Goal: Transaction & Acquisition: Obtain resource

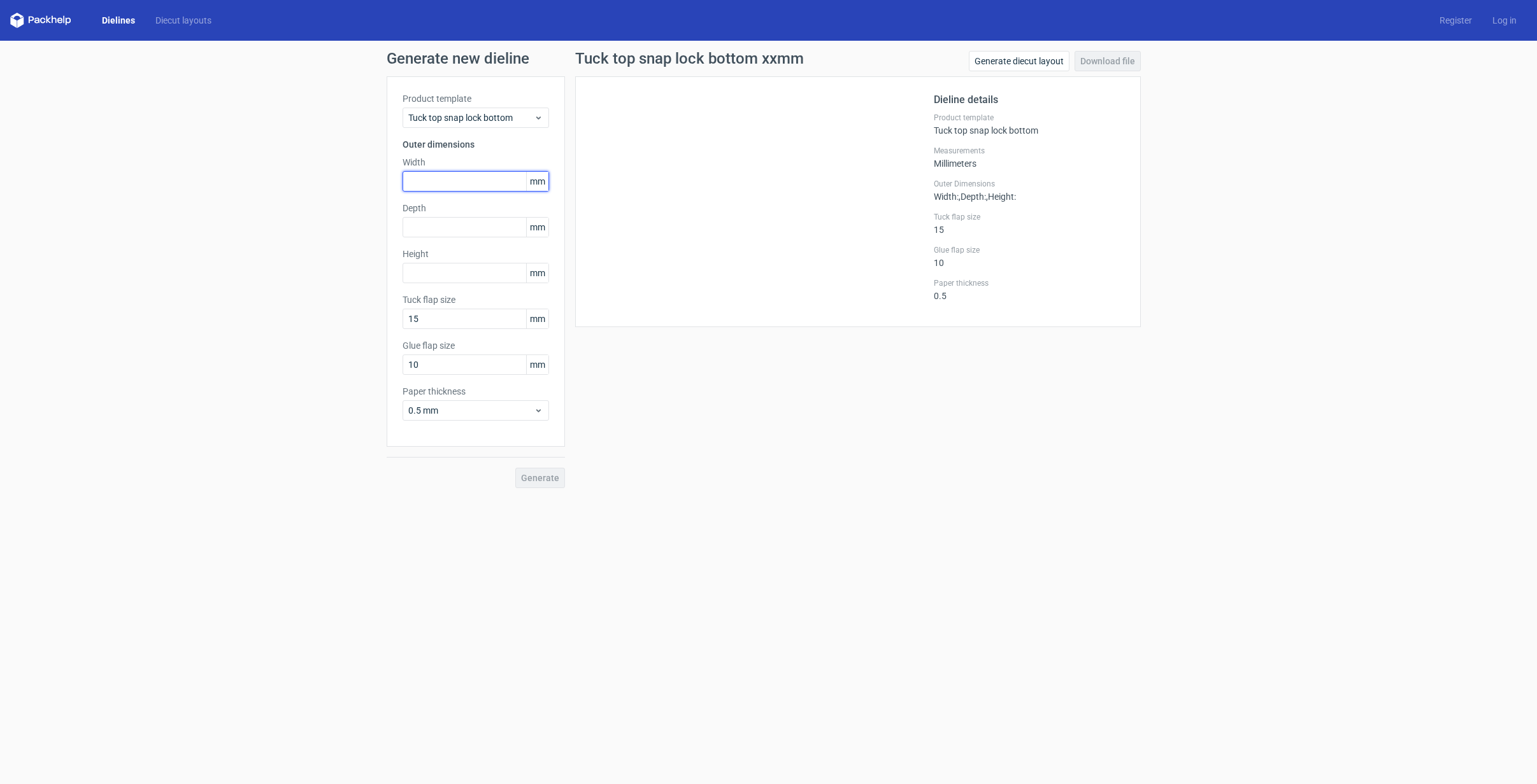
click at [449, 175] on input "text" at bounding box center [475, 181] width 146 height 20
type input "30"
click at [463, 222] on input "text" at bounding box center [475, 227] width 146 height 20
type input "30"
click at [469, 271] on input "text" at bounding box center [475, 273] width 146 height 20
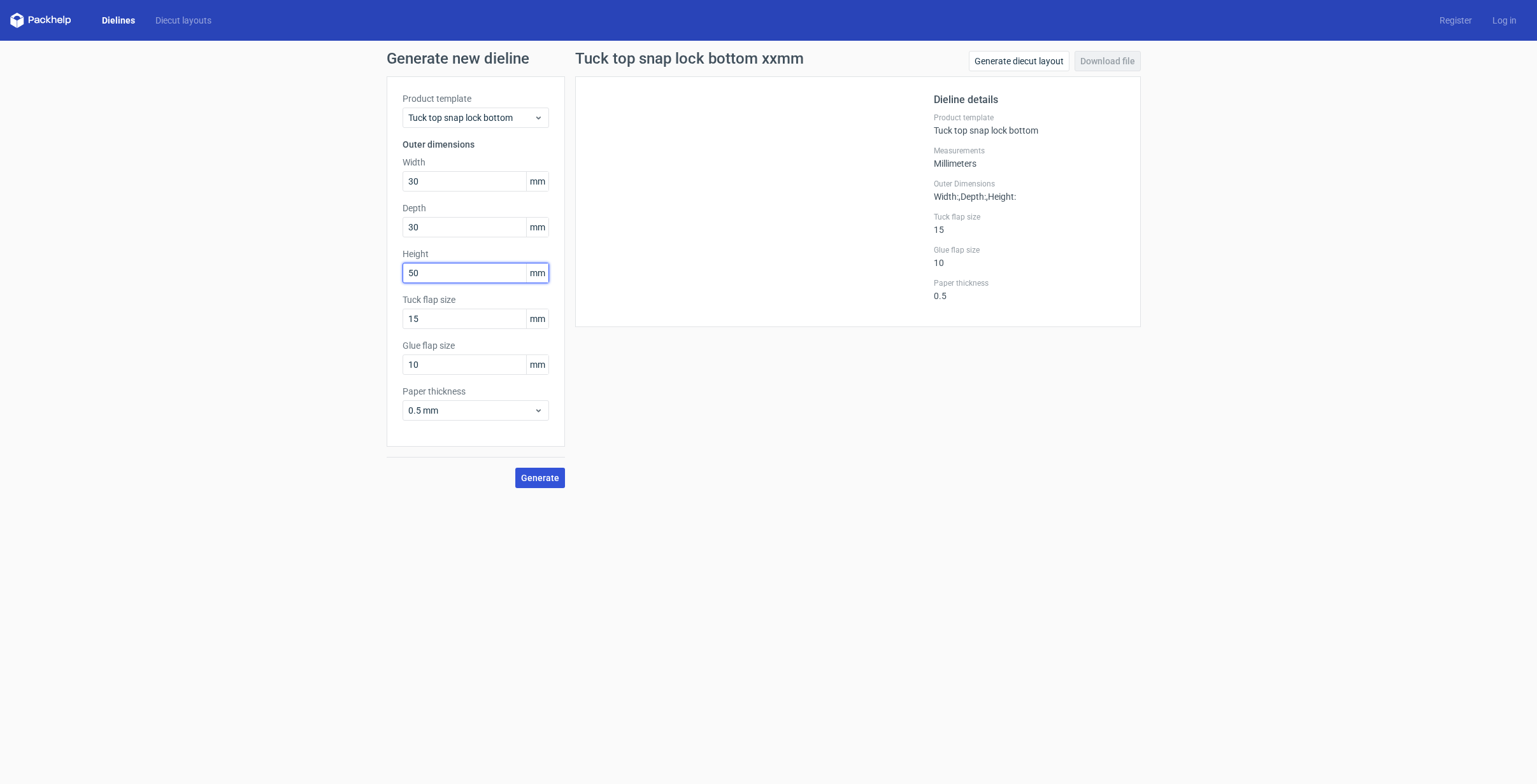
type input "50"
click at [537, 483] on button "Generate" at bounding box center [540, 477] width 49 height 20
click at [506, 121] on span "Tuck top snap lock bottom" at bounding box center [470, 118] width 125 height 13
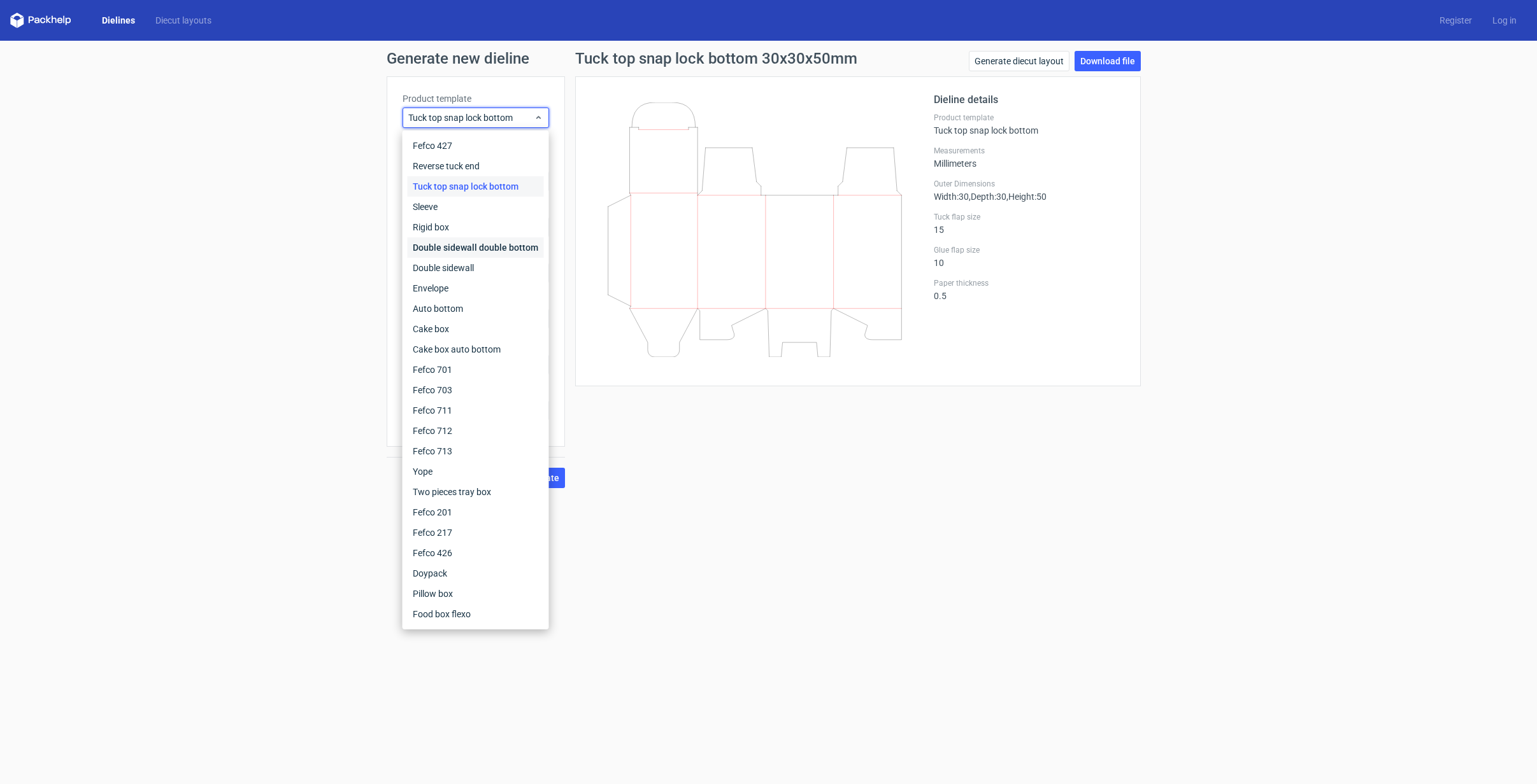
click at [477, 252] on div "Double sidewall double bottom" at bounding box center [476, 247] width 136 height 20
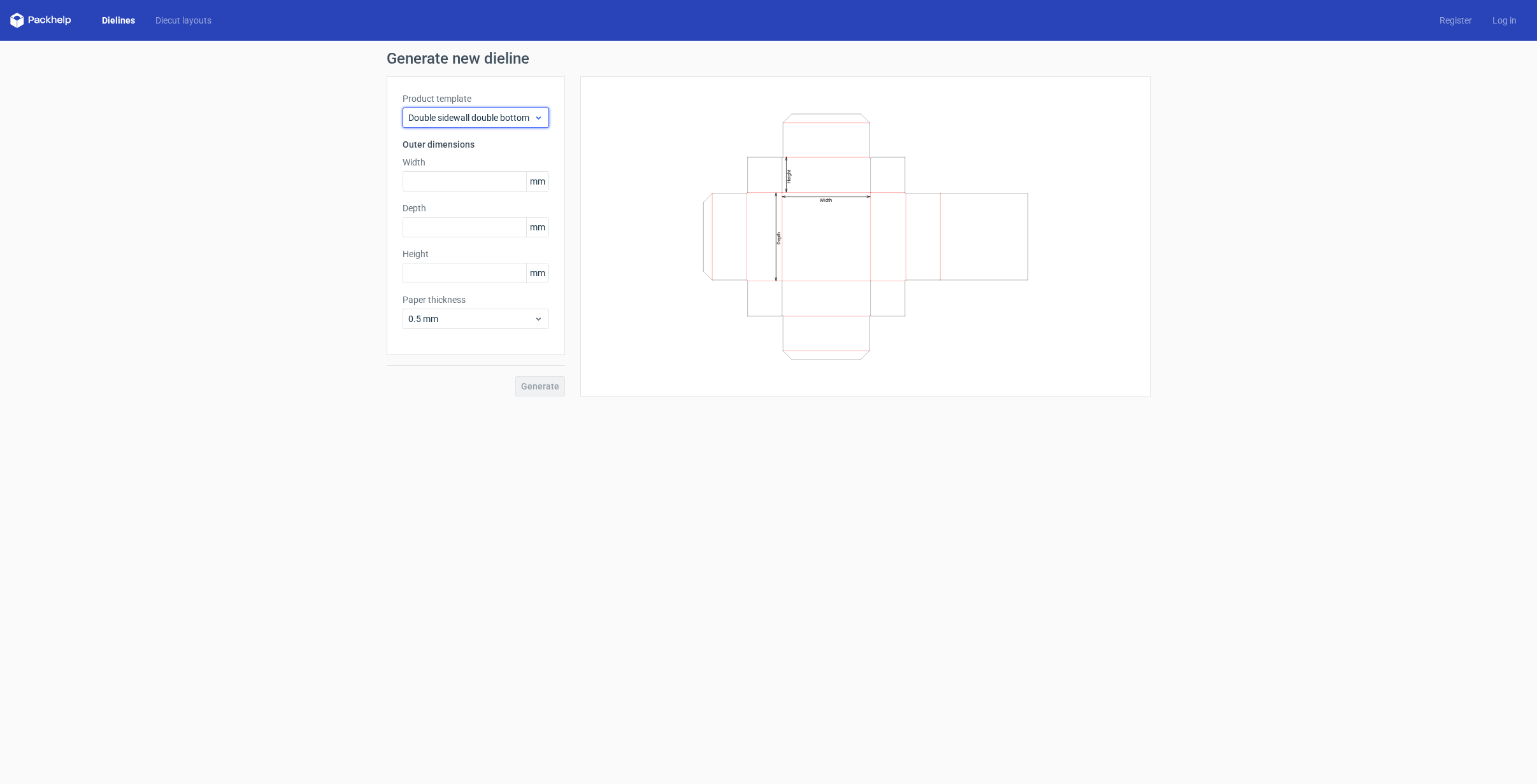
click at [471, 118] on span "Double sidewall double bottom" at bounding box center [470, 118] width 125 height 13
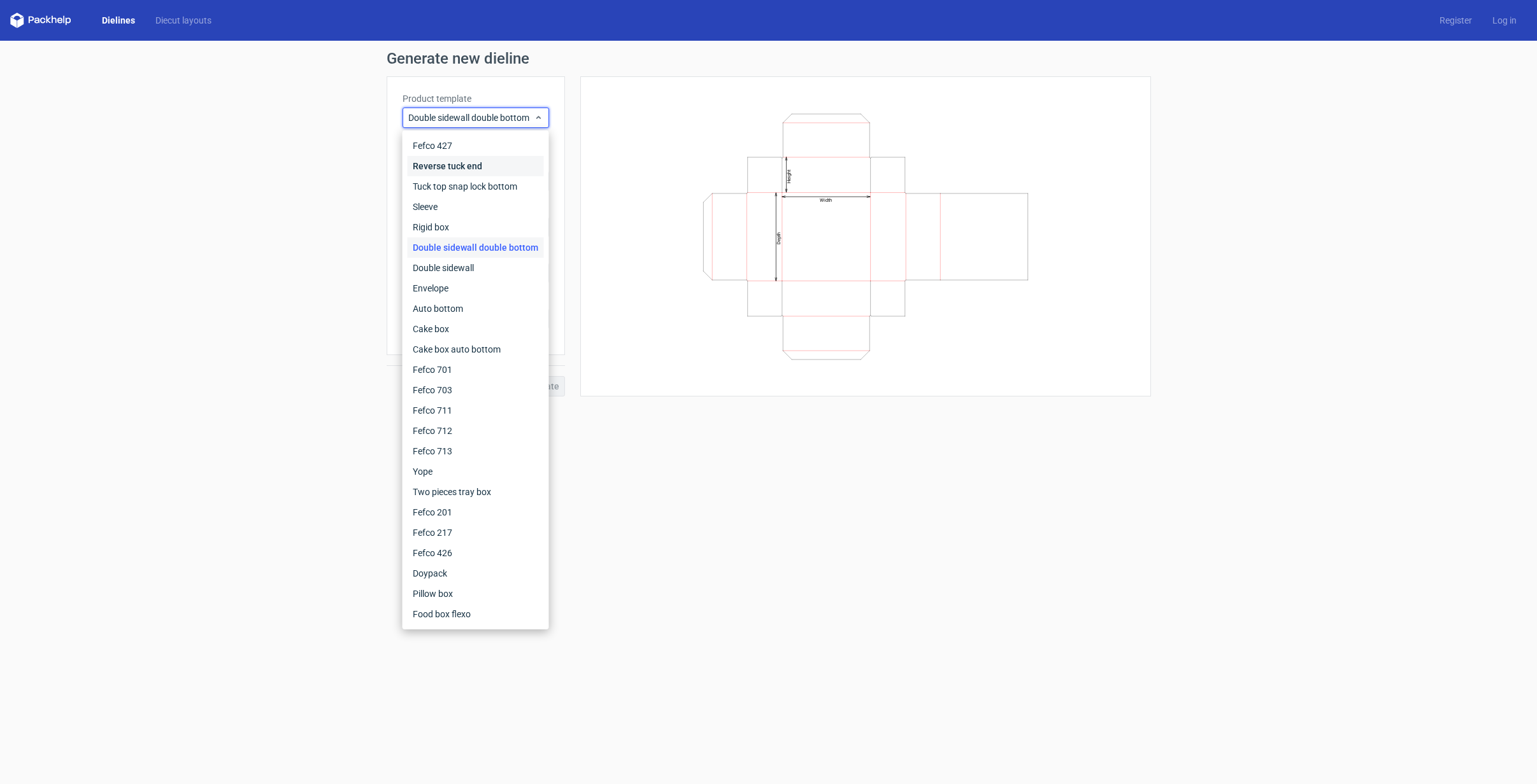
click at [473, 169] on div "Reverse tuck end" at bounding box center [476, 166] width 136 height 20
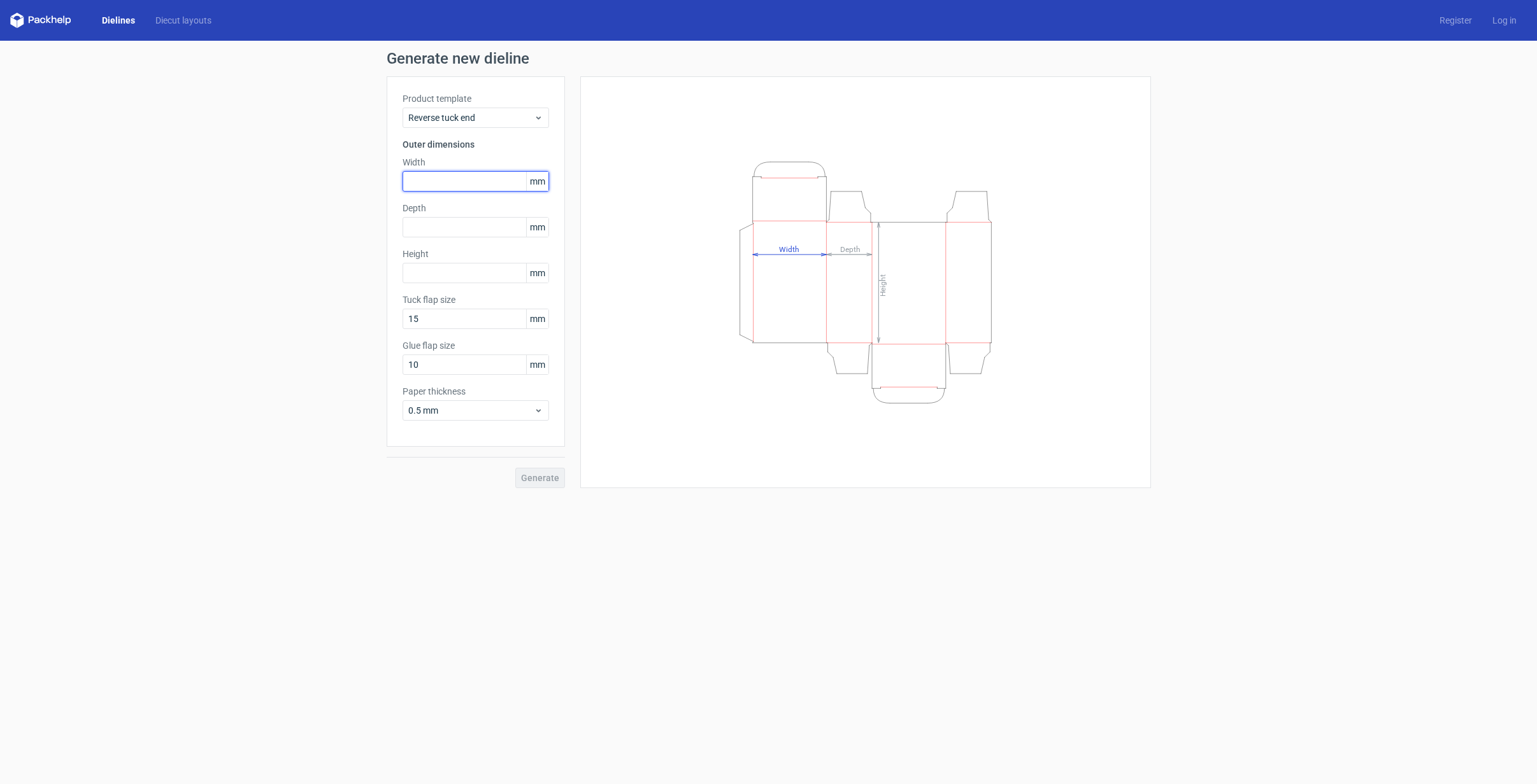
click at [465, 184] on input "text" at bounding box center [475, 181] width 146 height 20
type input "30"
click at [488, 225] on input "text" at bounding box center [475, 227] width 146 height 20
type input "30"
click at [447, 276] on input "text" at bounding box center [475, 273] width 146 height 20
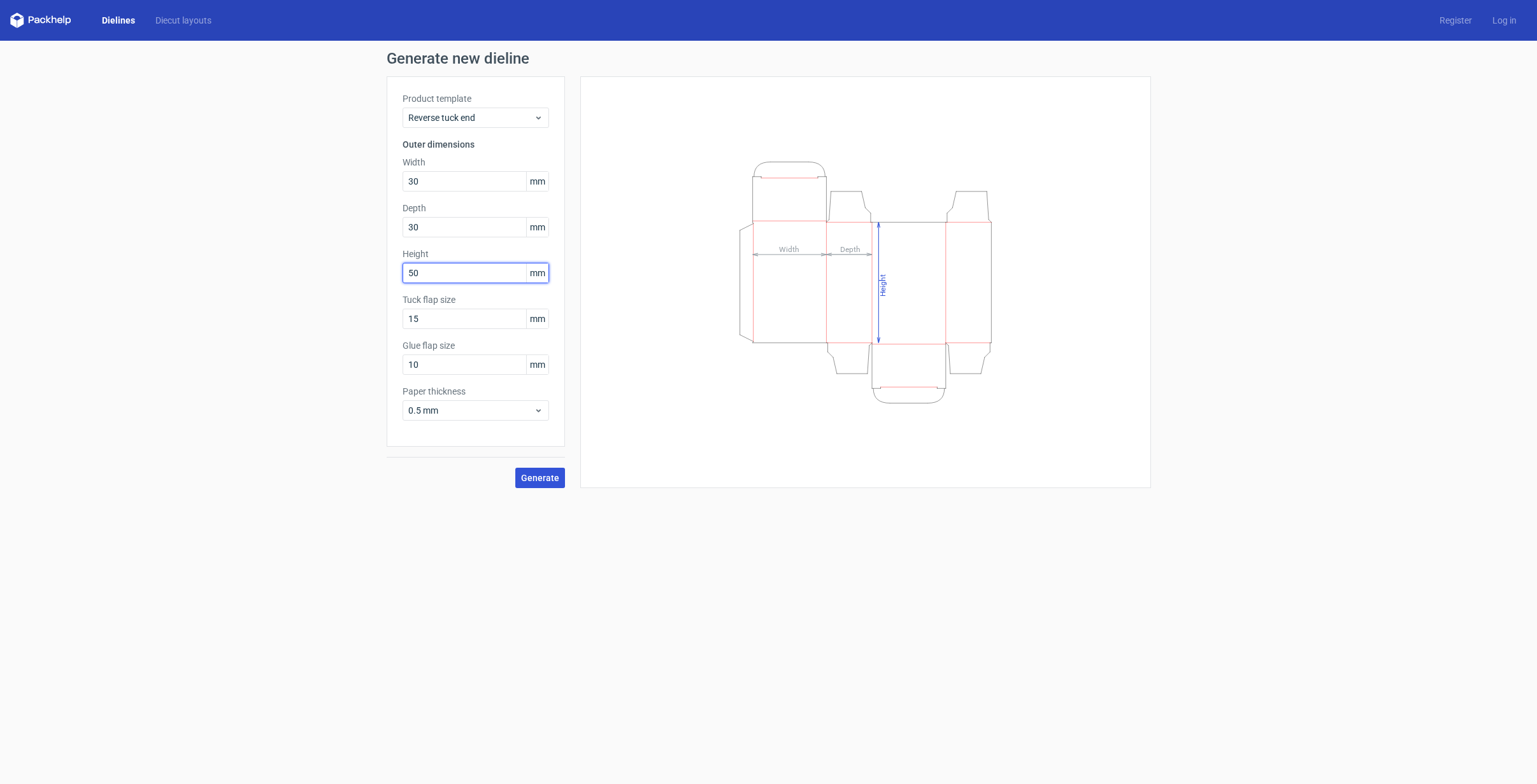
type input "50"
click at [546, 476] on span "Generate" at bounding box center [540, 477] width 38 height 9
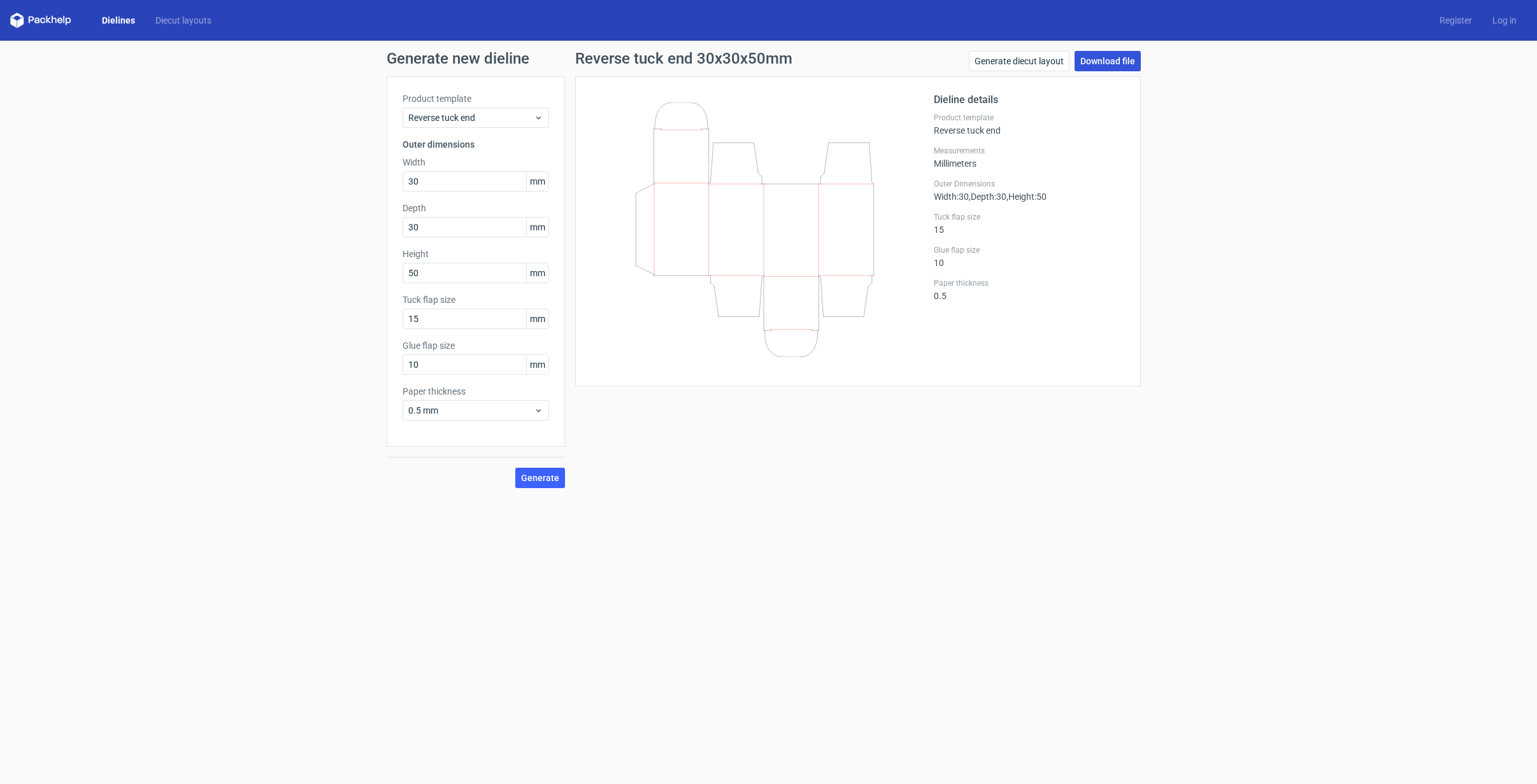
click at [1095, 61] on link "Download file" at bounding box center [1107, 61] width 66 height 20
click at [1101, 57] on link "Download file" at bounding box center [1107, 61] width 66 height 20
click at [465, 177] on input "text" at bounding box center [475, 181] width 146 height 20
type input "30"
click at [452, 231] on input "text" at bounding box center [475, 227] width 146 height 20
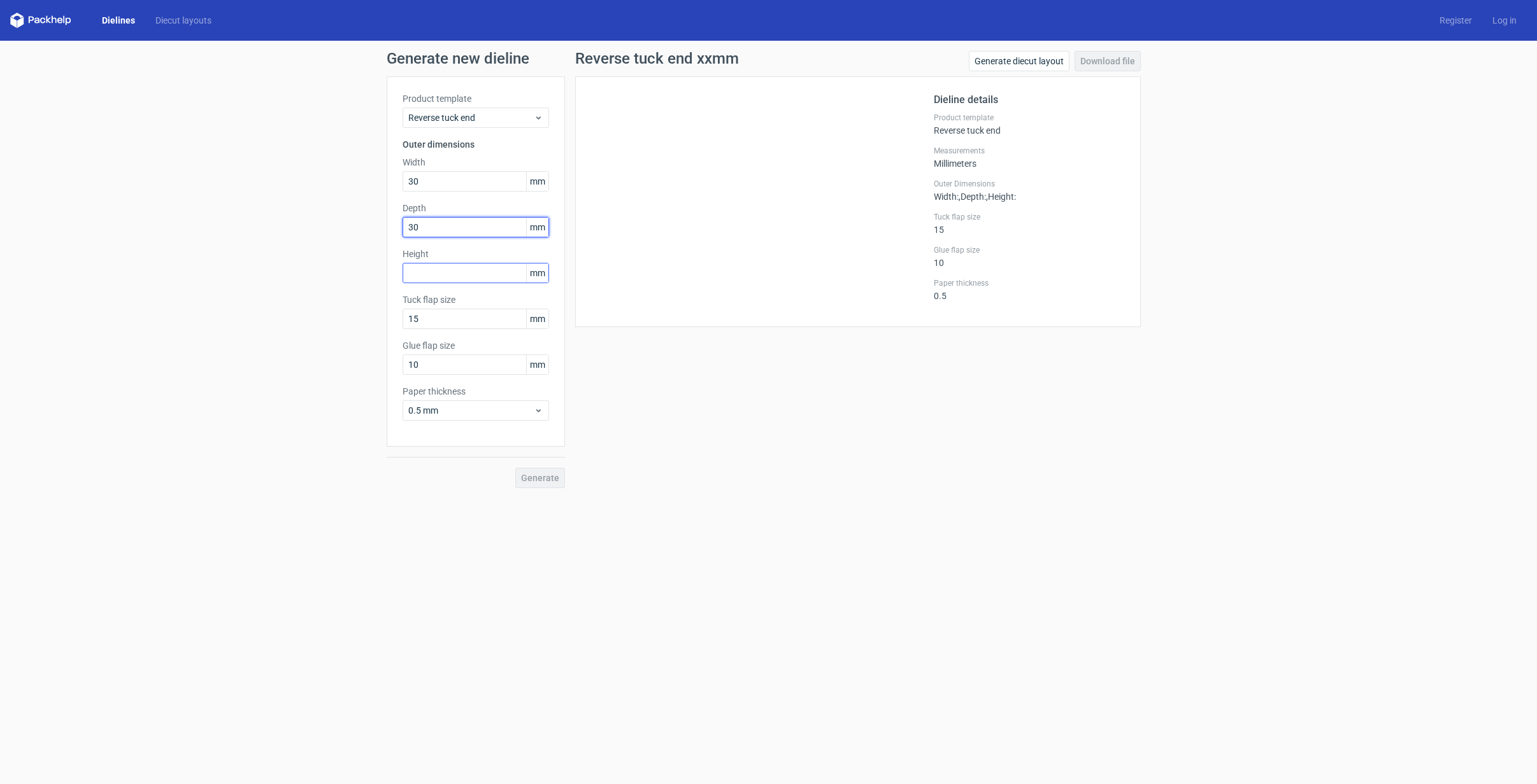
type input "30"
click at [430, 279] on input "text" at bounding box center [475, 273] width 146 height 20
type input "50"
click at [444, 321] on input "15" at bounding box center [475, 319] width 146 height 20
drag, startPoint x: 444, startPoint y: 321, endPoint x: 384, endPoint y: 319, distance: 60.0
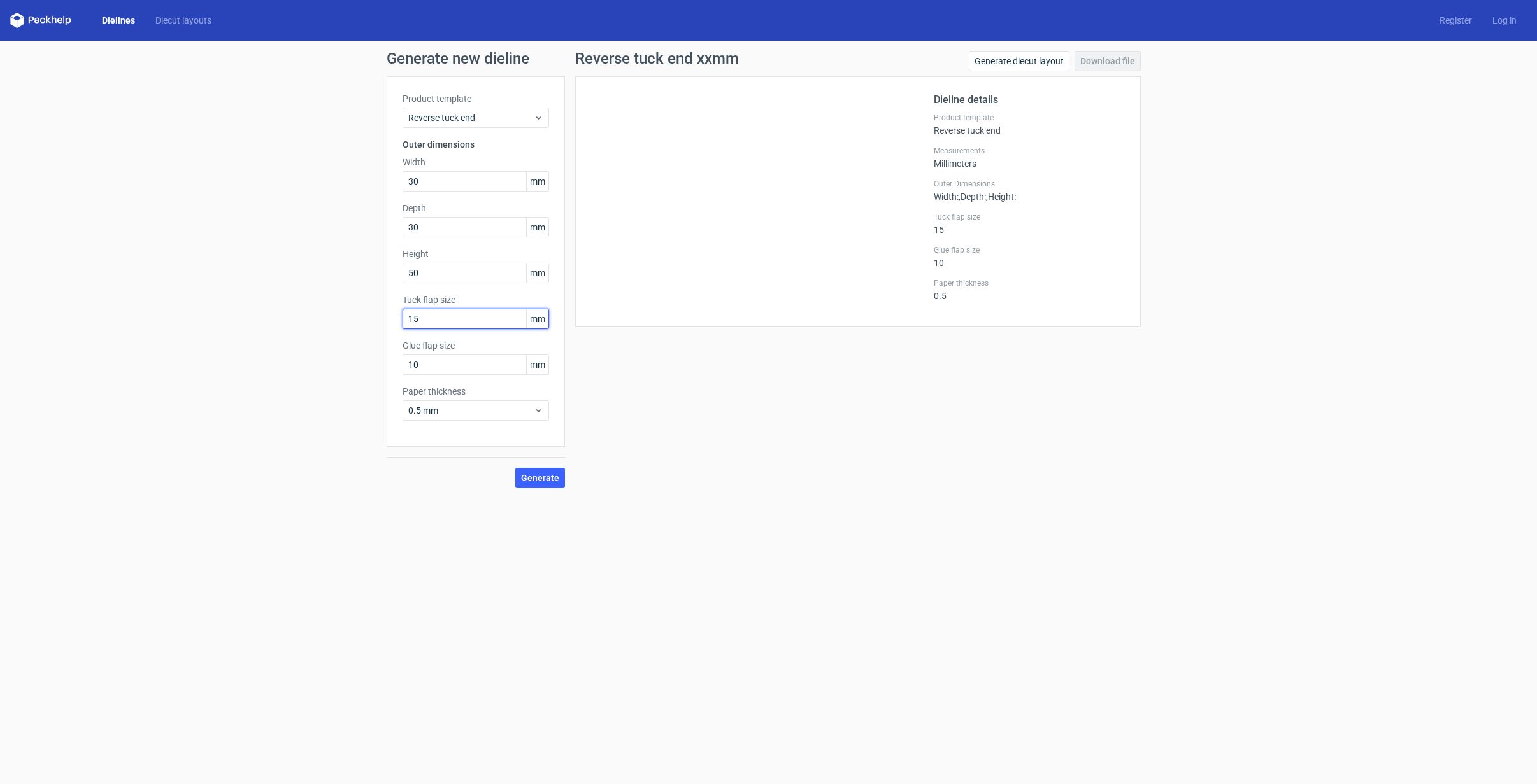
click at [384, 319] on div "Generate new dieline Product template Reverse tuck end Outer dimensions Width 3…" at bounding box center [768, 269] width 1537 height 458
type input "12"
click at [435, 367] on input "10" at bounding box center [475, 364] width 146 height 20
click at [506, 408] on span "0.5 mm" at bounding box center [470, 411] width 125 height 13
click at [635, 458] on div "Reverse tuck end xxmm Generate diecut layout Download file Dieline details Prod…" at bounding box center [858, 269] width 586 height 438
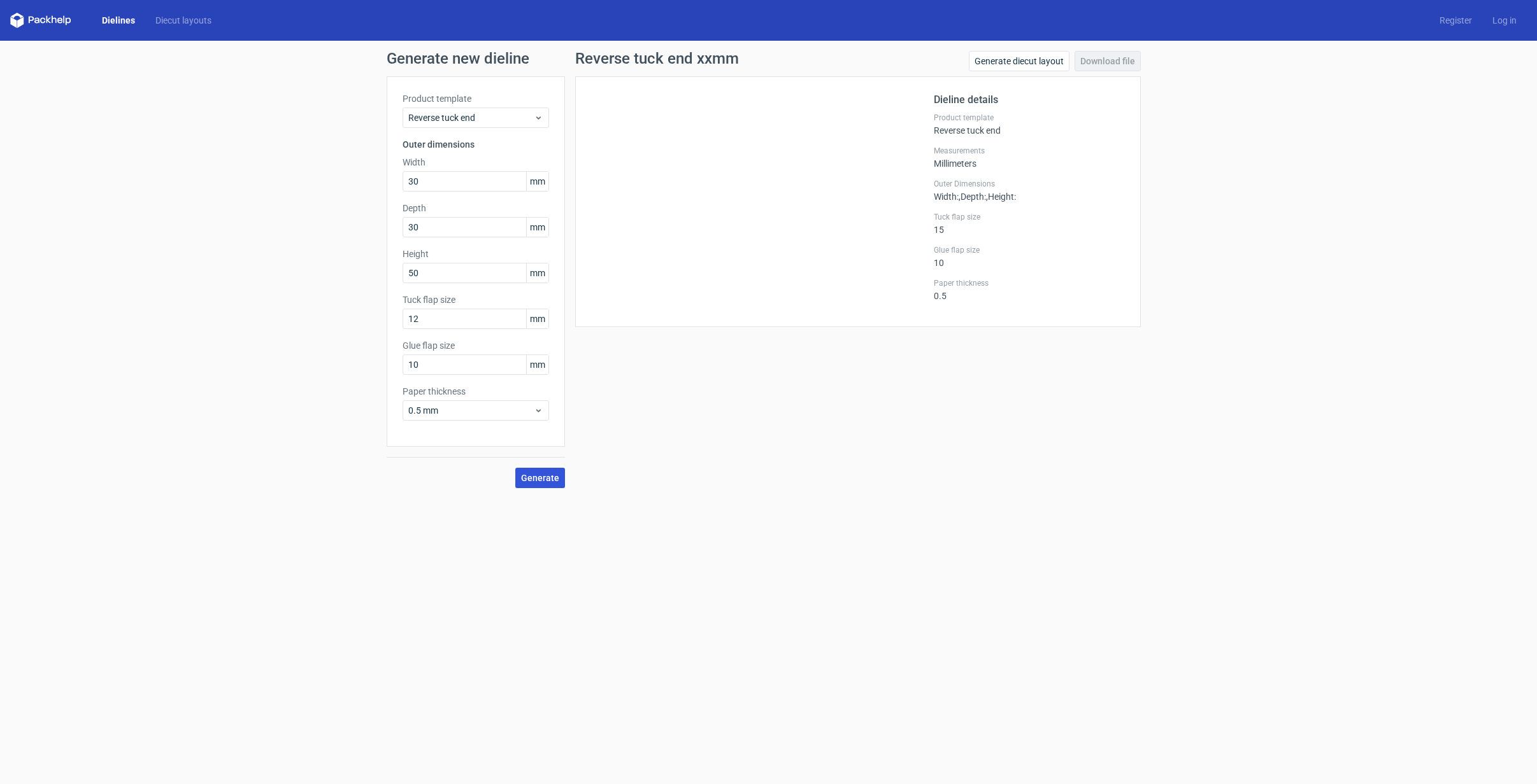
click at [540, 478] on span "Generate" at bounding box center [540, 477] width 38 height 9
click at [1098, 70] on link "Download file" at bounding box center [1107, 61] width 66 height 20
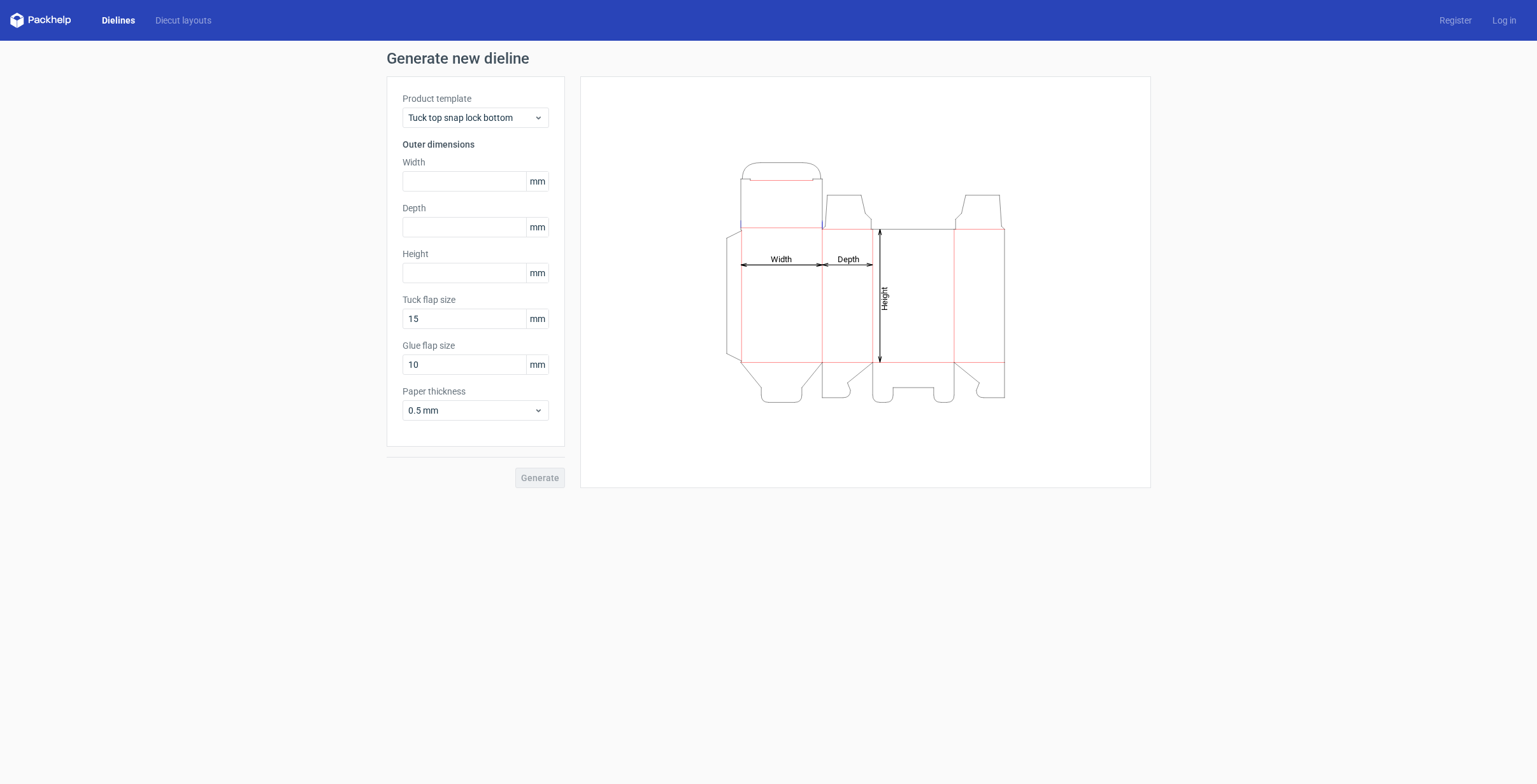
click at [482, 129] on div "Product template Tuck top snap lock bottom Outer dimensions Width mm Depth mm H…" at bounding box center [476, 261] width 178 height 371
click at [481, 123] on span "Tuck top snap lock bottom" at bounding box center [470, 118] width 125 height 13
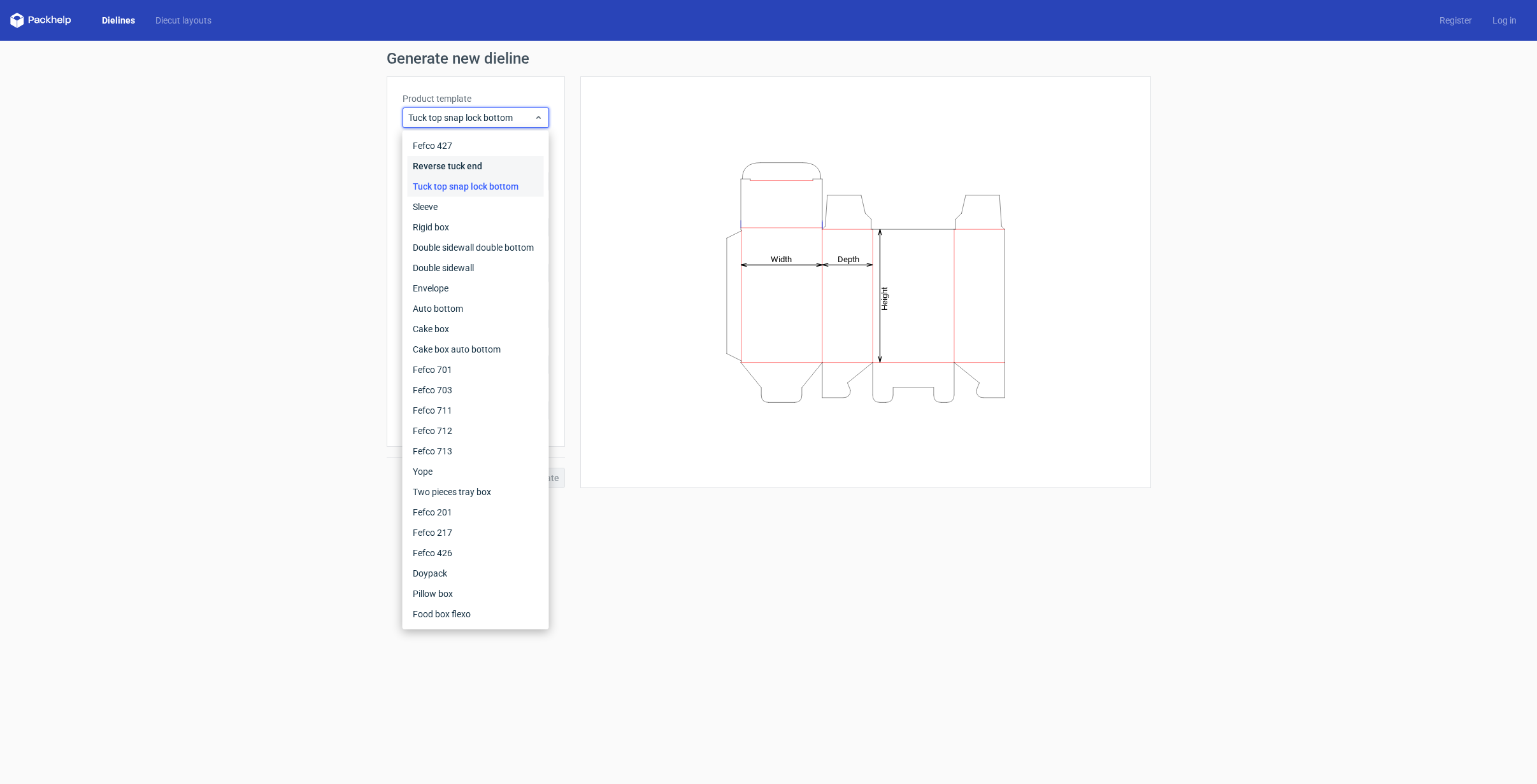
click at [465, 166] on div "Reverse tuck end" at bounding box center [476, 166] width 136 height 20
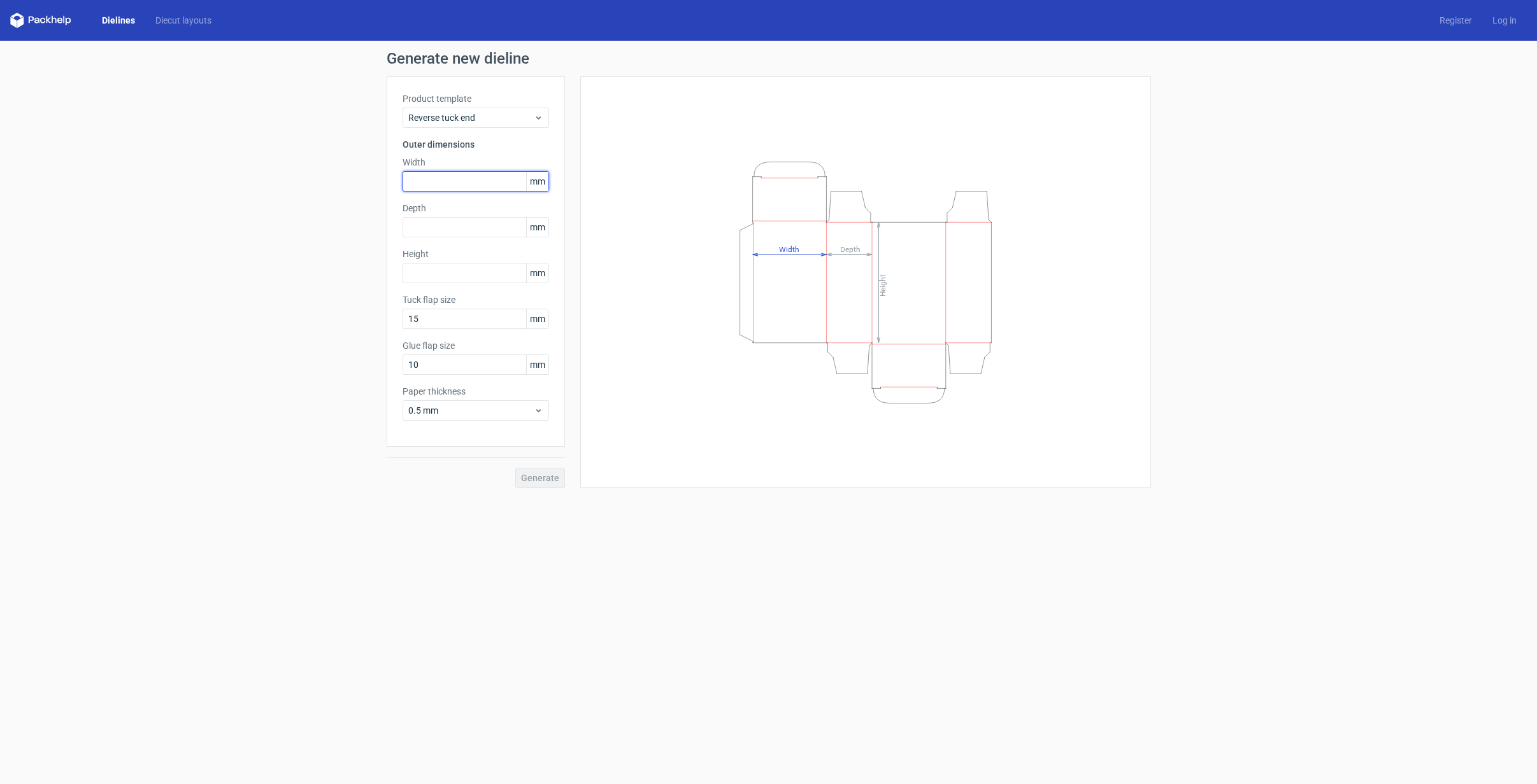
click at [458, 177] on input "text" at bounding box center [475, 181] width 146 height 20
type input "30"
click at [440, 239] on div "Product template Reverse tuck end Outer dimensions Width 30 mm Depth mm Height …" at bounding box center [476, 261] width 178 height 371
click at [441, 232] on input "text" at bounding box center [475, 227] width 146 height 20
type input "30"
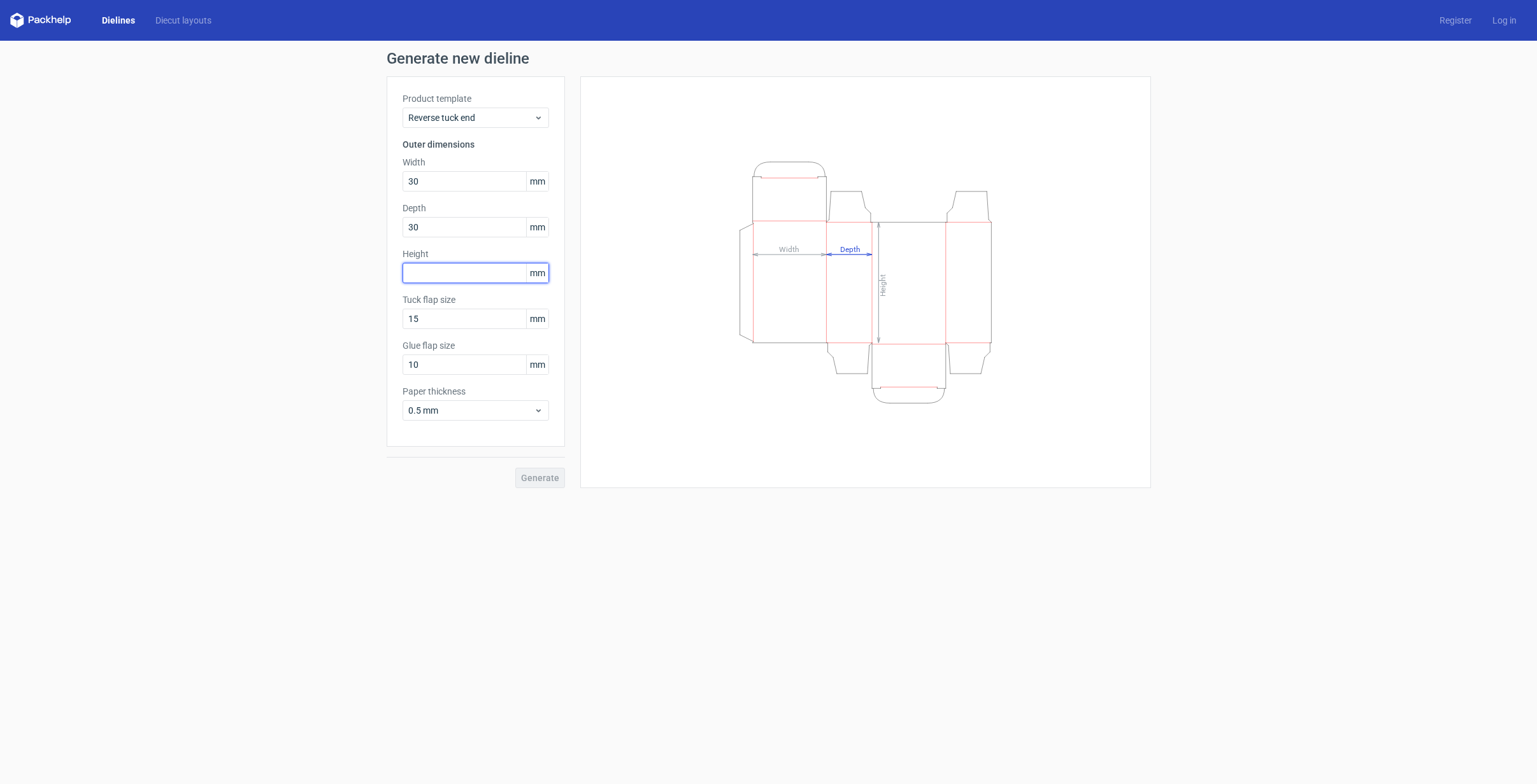
click at [445, 265] on input "text" at bounding box center [475, 273] width 146 height 20
type input "50"
click at [439, 311] on input "15" at bounding box center [475, 319] width 146 height 20
drag, startPoint x: 435, startPoint y: 318, endPoint x: 376, endPoint y: 318, distance: 59.0
click at [375, 320] on div "Generate new dieline Product template Reverse tuck end Outer dimensions Width 3…" at bounding box center [768, 269] width 1537 height 458
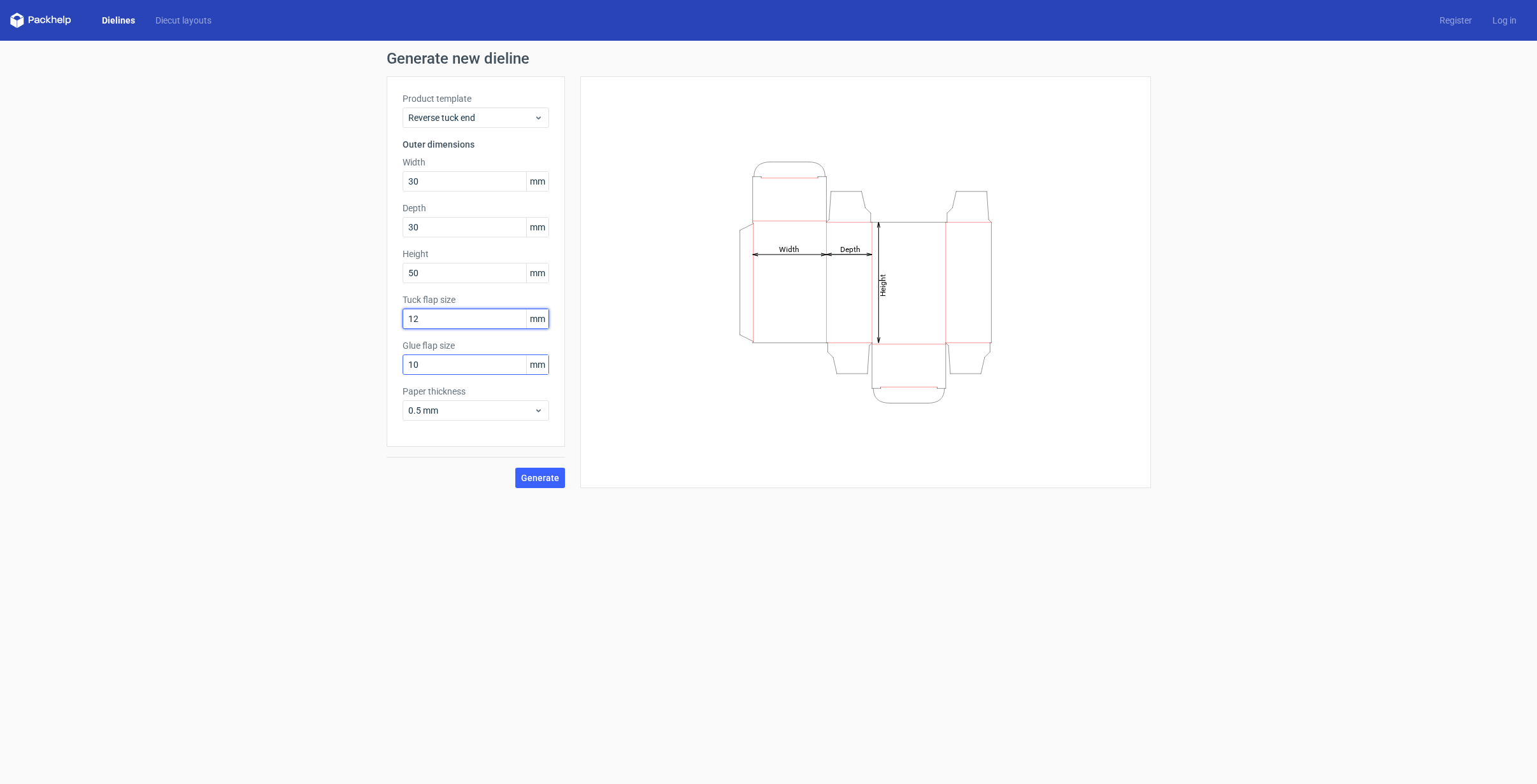
type input "12"
click at [444, 374] on input "10" at bounding box center [475, 364] width 146 height 20
click at [530, 482] on span "Generate" at bounding box center [540, 477] width 38 height 9
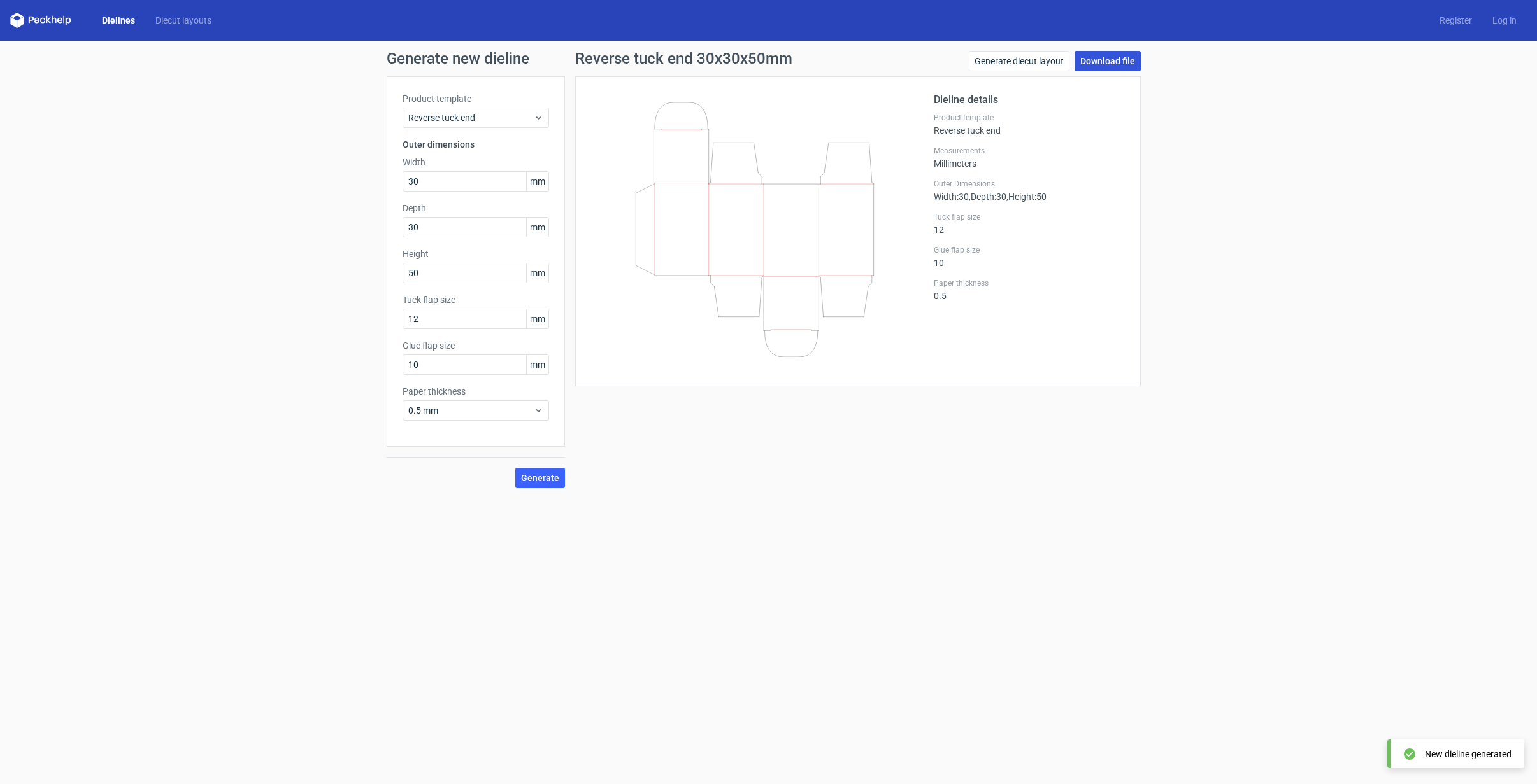
click at [1113, 56] on link "Download file" at bounding box center [1107, 61] width 66 height 20
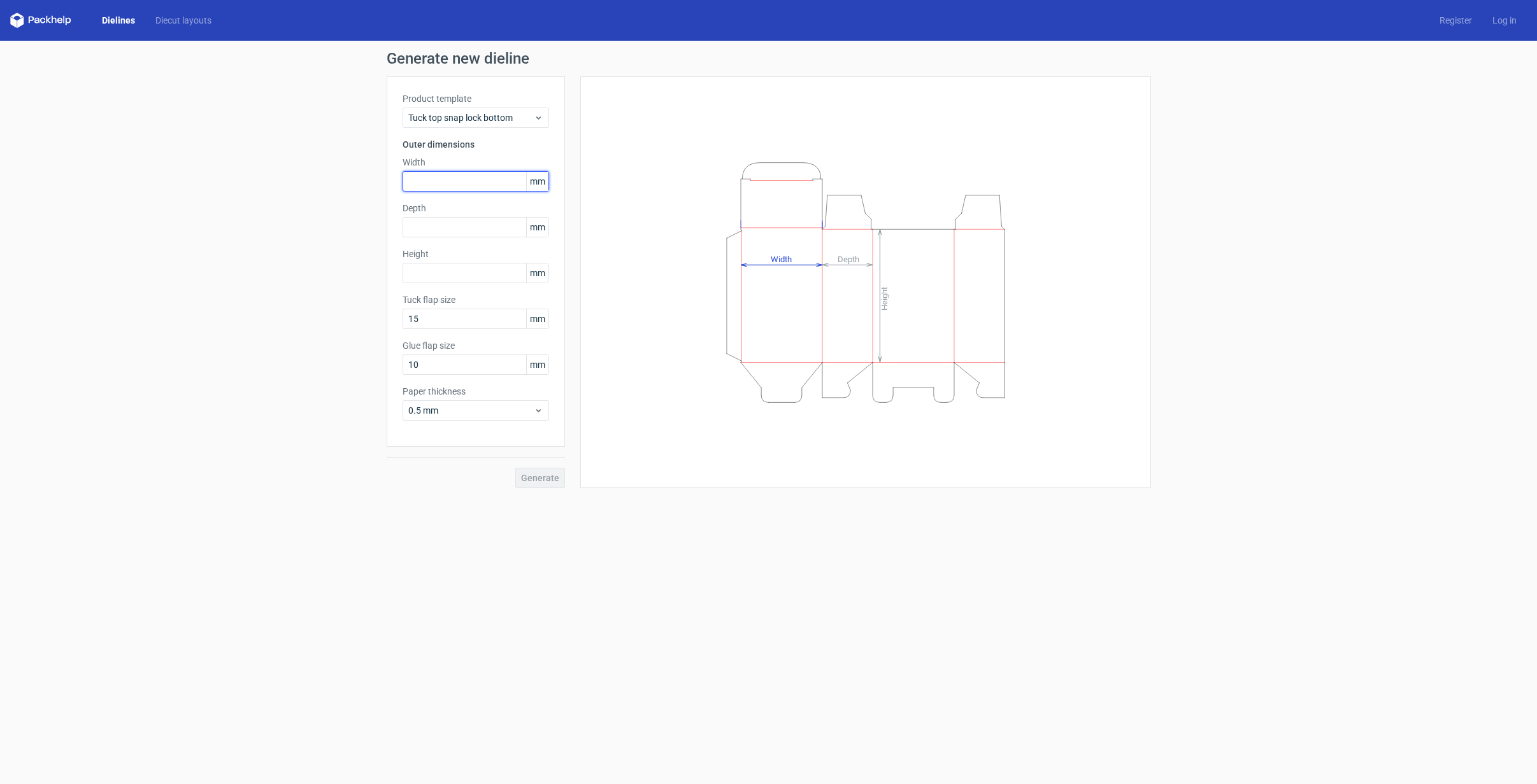
click at [452, 190] on input "text" at bounding box center [475, 181] width 146 height 20
click at [444, 114] on span "Tuck top snap lock bottom" at bounding box center [470, 118] width 125 height 13
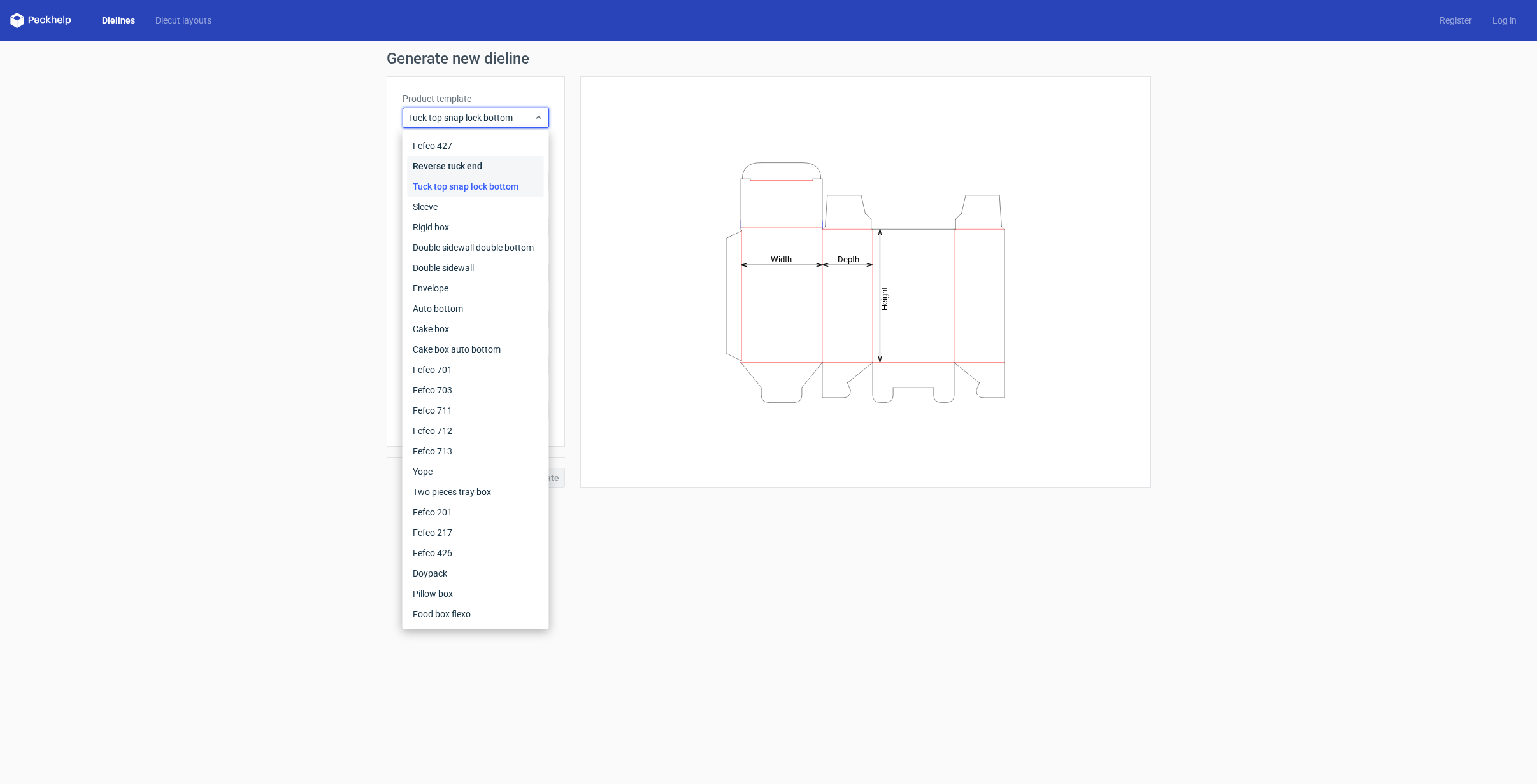
click at [467, 168] on div "Reverse tuck end" at bounding box center [476, 166] width 136 height 20
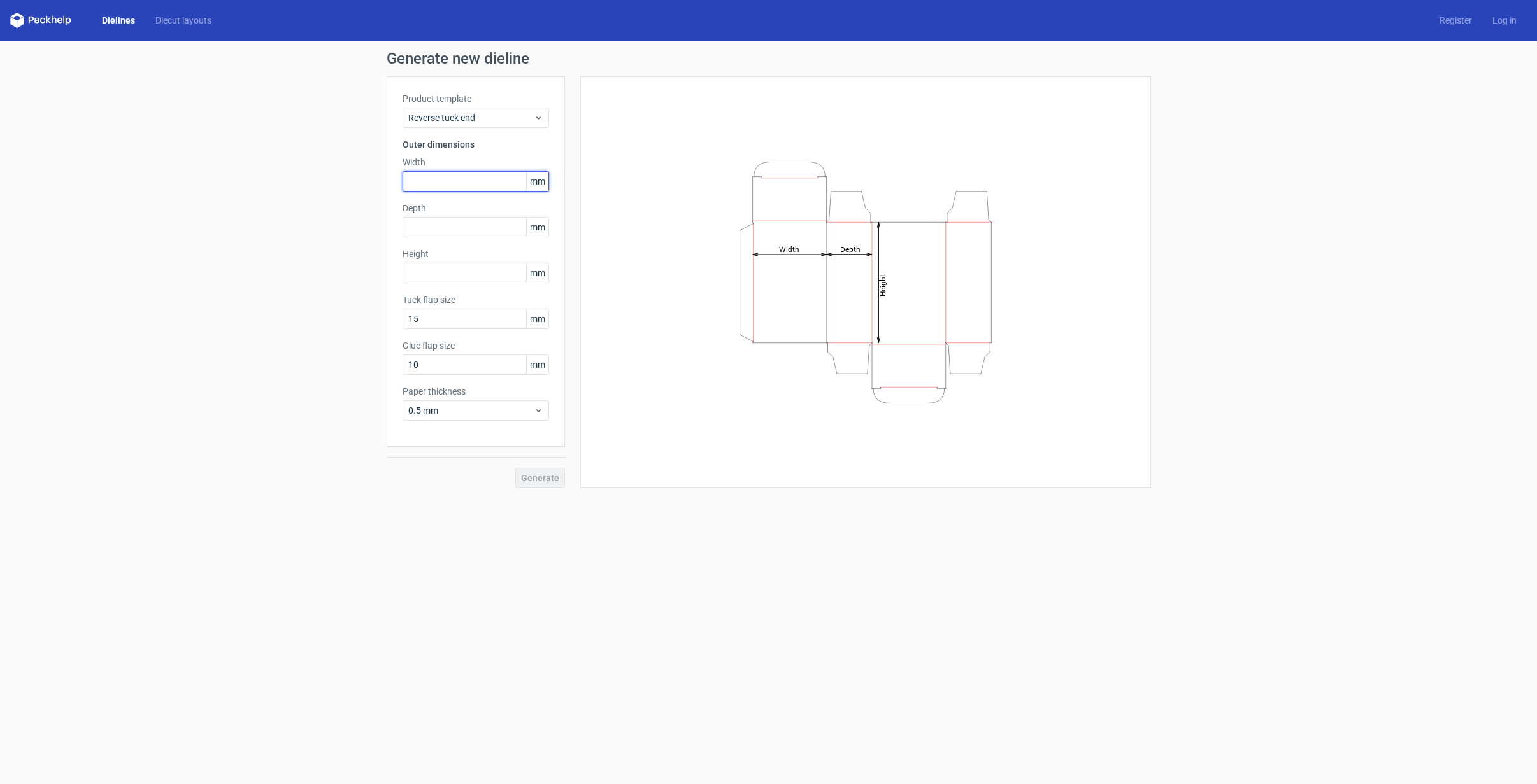
click at [470, 182] on input "text" at bounding box center [475, 181] width 146 height 20
type input "30"
click at [488, 237] on div "Product template Reverse tuck end Outer dimensions Width 30 mm Depth mm Height …" at bounding box center [476, 261] width 178 height 371
click at [491, 235] on input "text" at bounding box center [475, 227] width 146 height 20
type input "30"
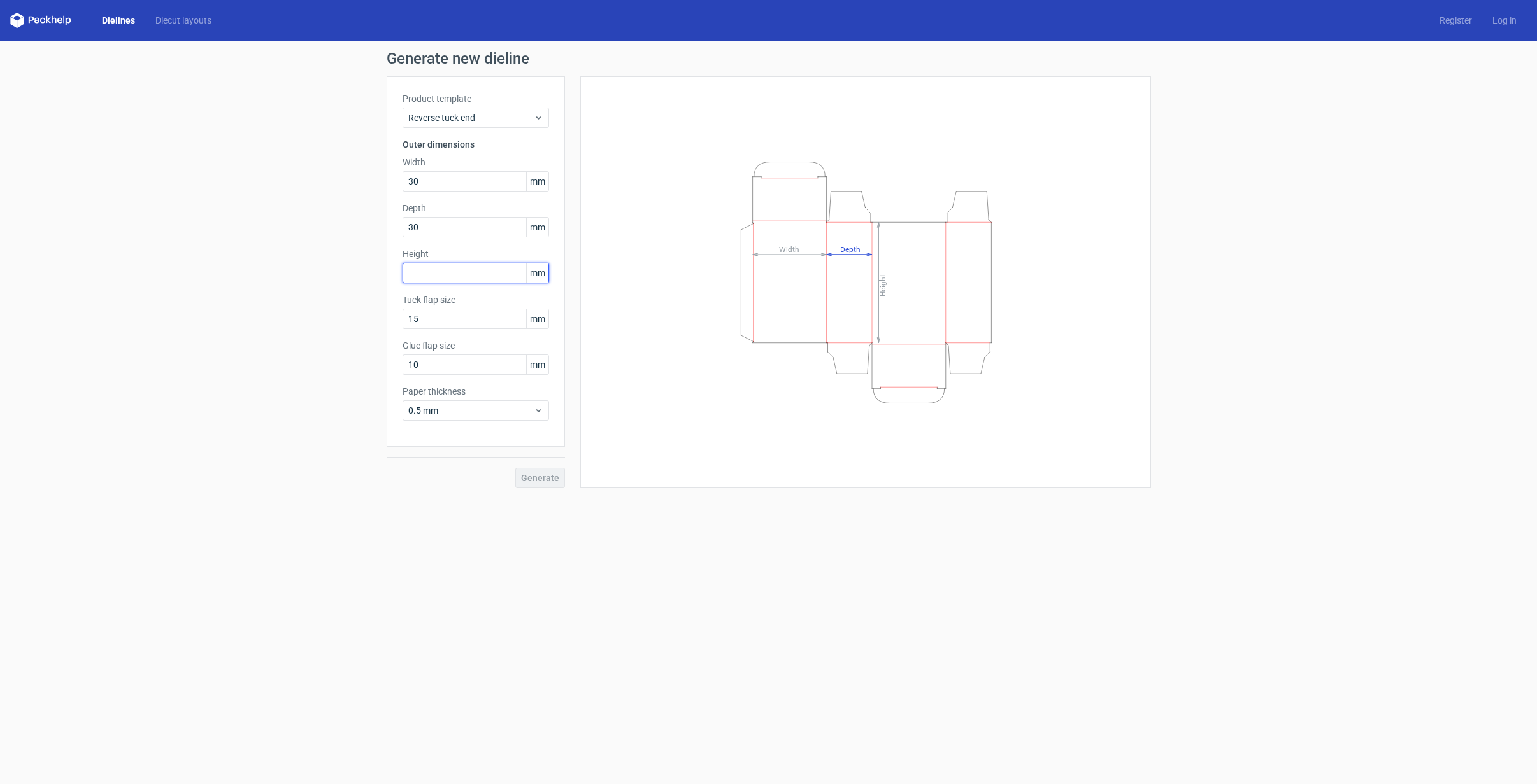
click at [467, 273] on input "text" at bounding box center [475, 273] width 146 height 20
type input "50"
drag, startPoint x: 448, startPoint y: 316, endPoint x: 369, endPoint y: 321, distance: 79.2
click at [369, 321] on div "Generate new dieline Product template Reverse tuck end Outer dimensions Width 3…" at bounding box center [768, 269] width 1537 height 458
type input "12"
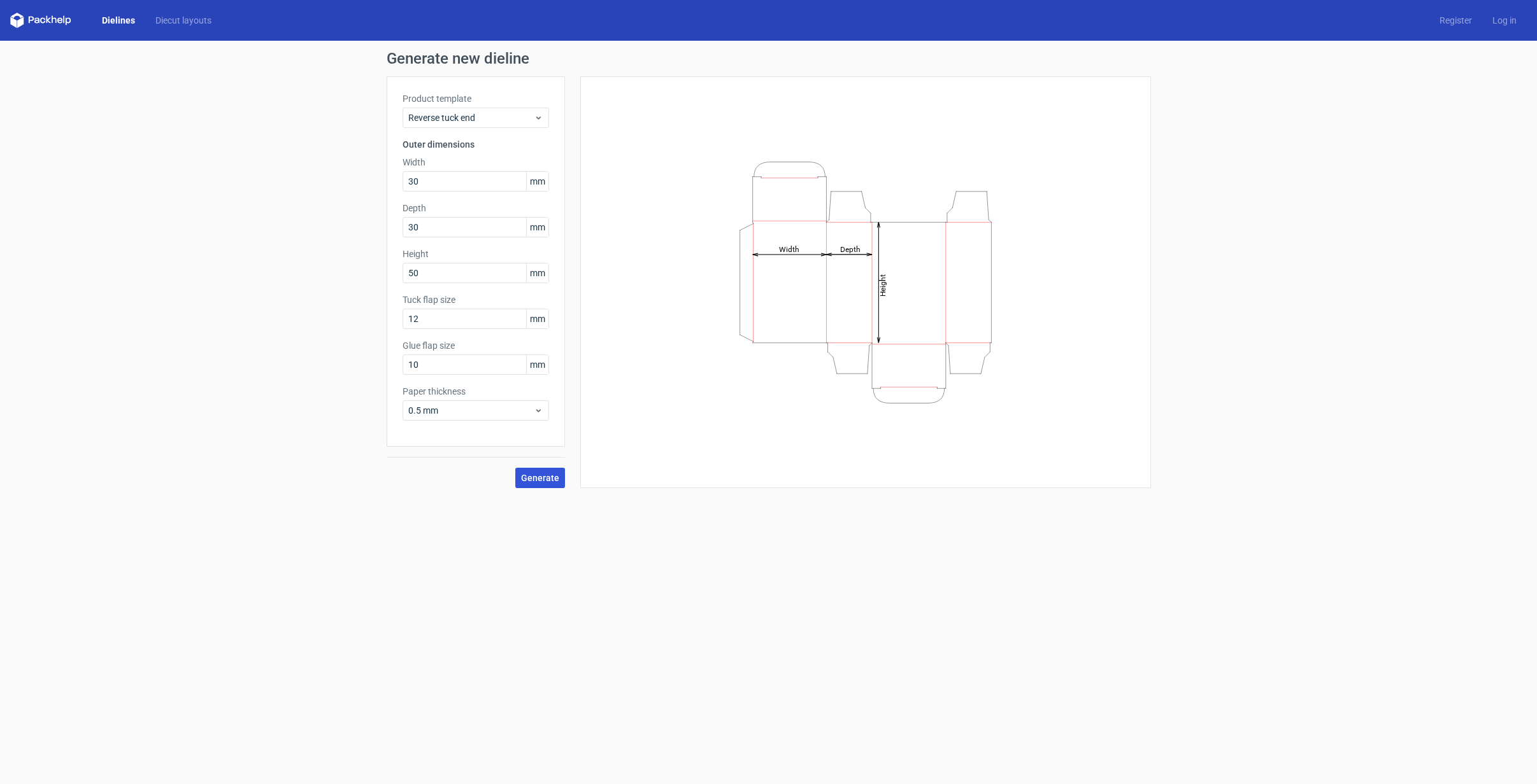
click at [534, 479] on span "Generate" at bounding box center [540, 477] width 38 height 9
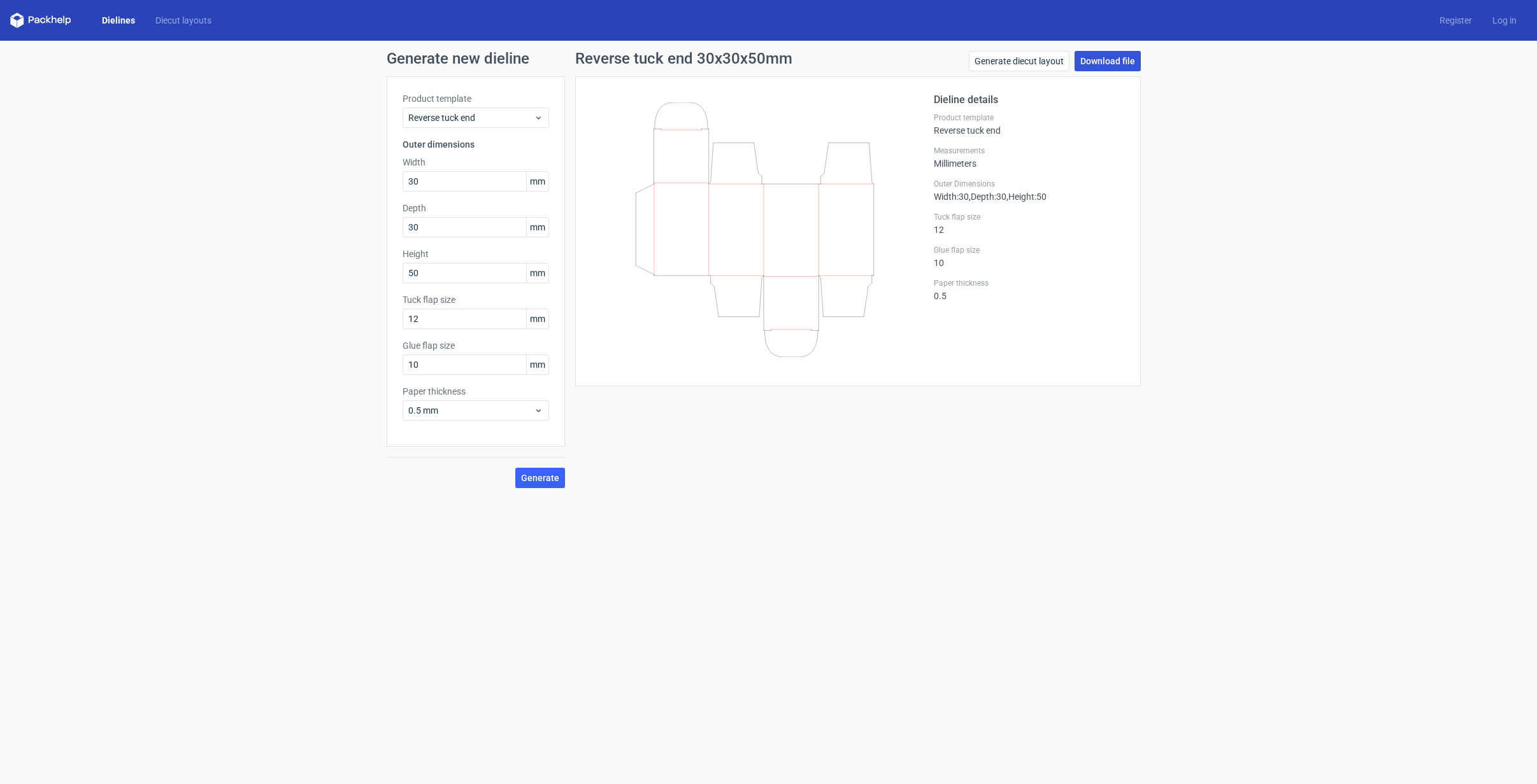
click at [1102, 63] on link "Download file" at bounding box center [1107, 61] width 66 height 20
